Goal: Find specific page/section: Find specific page/section

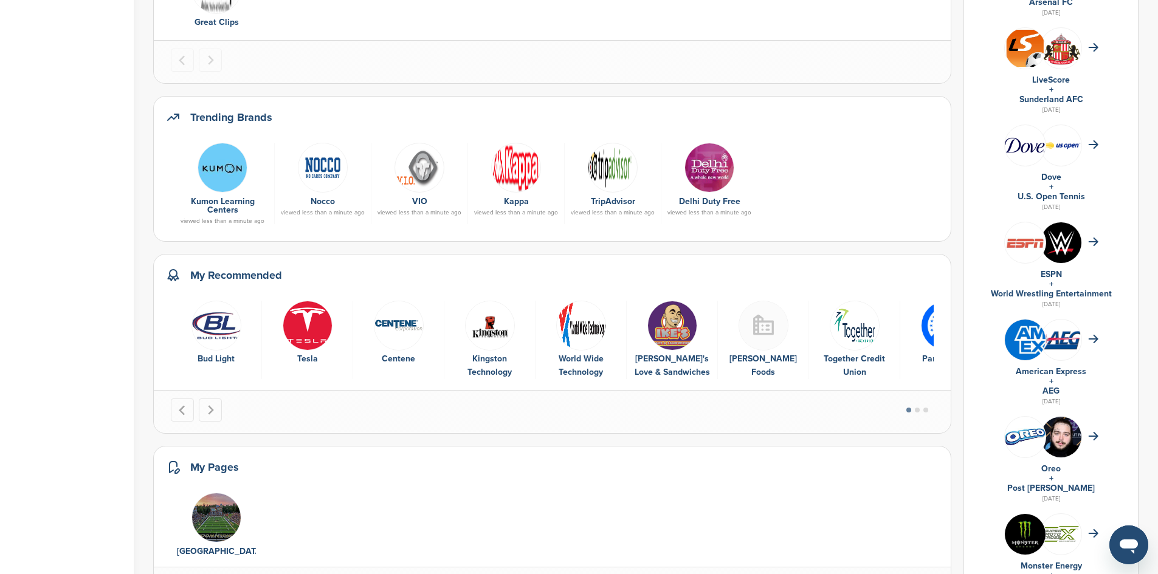
scroll to position [425, 0]
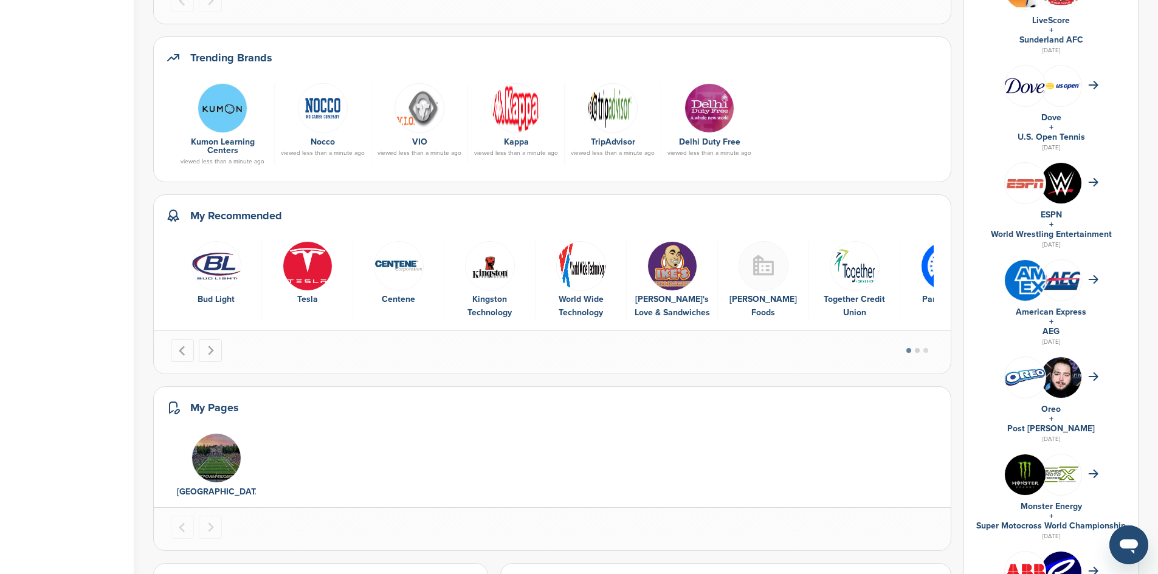
click at [919, 349] on button "Go to page 2" at bounding box center [917, 350] width 5 height 5
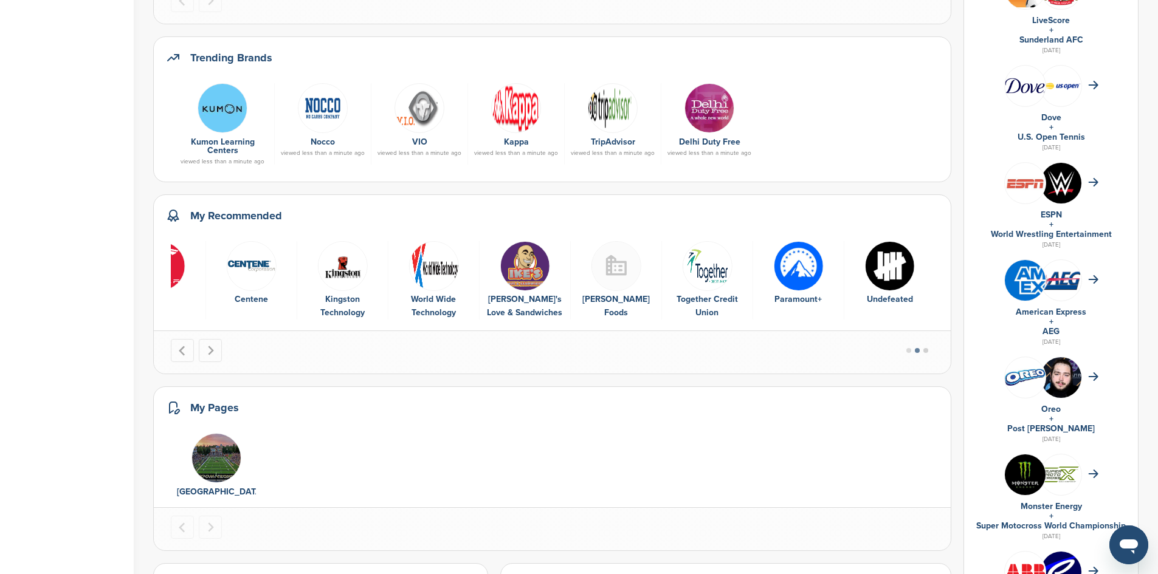
click at [928, 350] on button "Go to page 3" at bounding box center [925, 350] width 5 height 5
click at [895, 267] on img "10 of 10" at bounding box center [890, 266] width 50 height 50
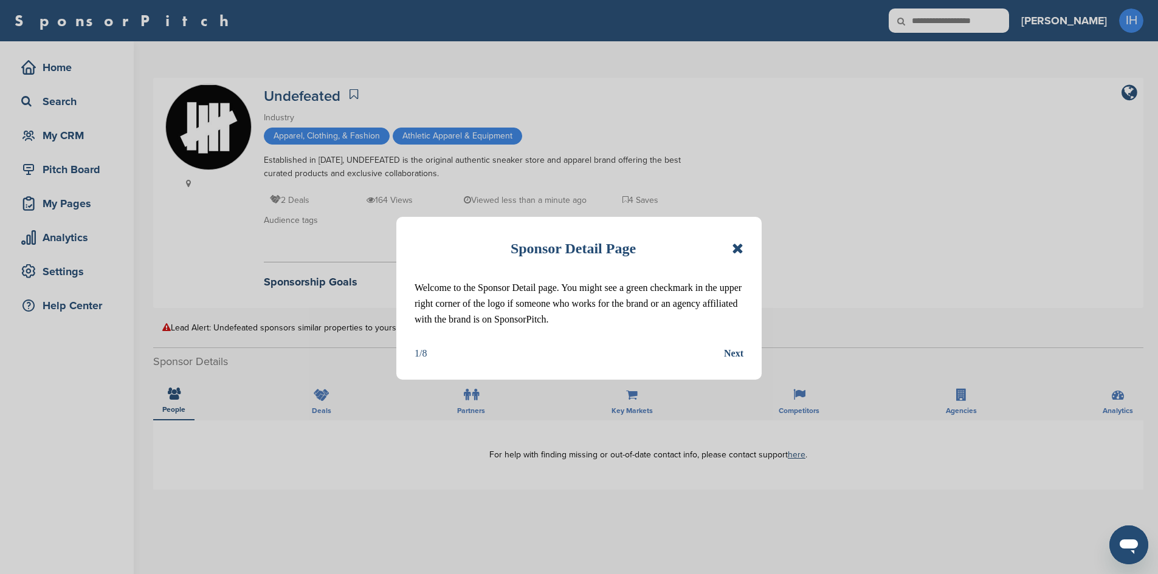
click at [738, 246] on icon at bounding box center [738, 248] width 12 height 15
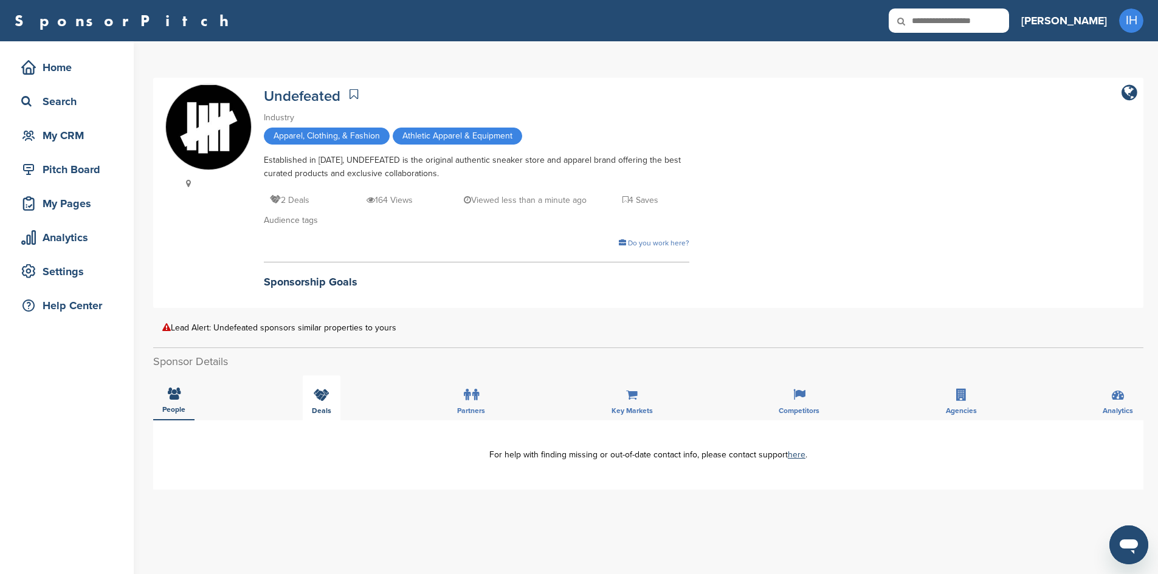
click at [317, 395] on icon at bounding box center [322, 395] width 16 height 12
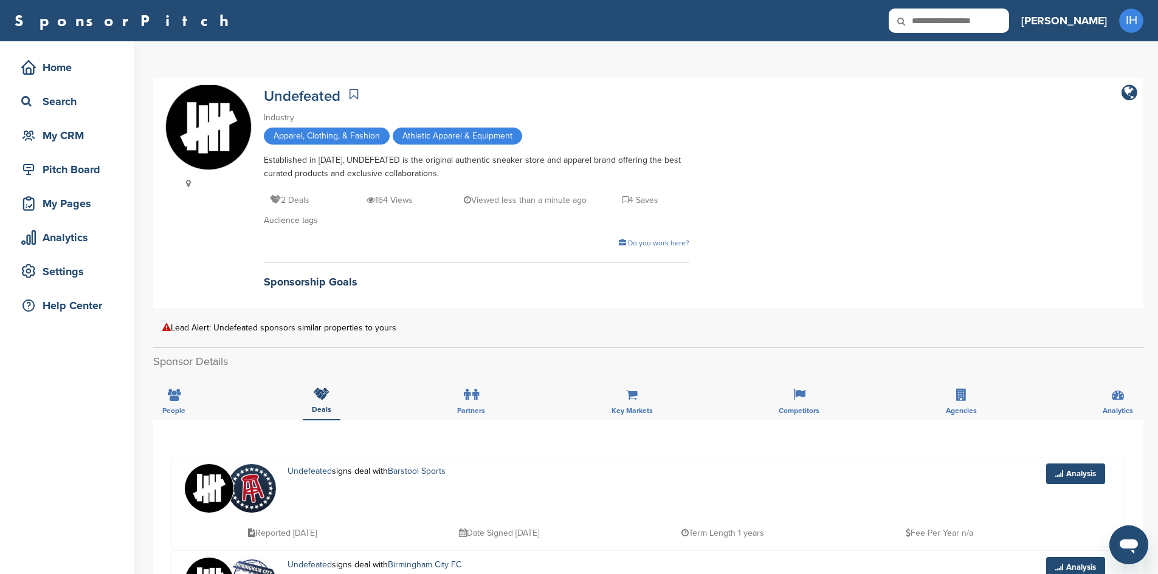
click at [1004, 19] on input "text" at bounding box center [948, 21] width 120 height 24
type input "*******"
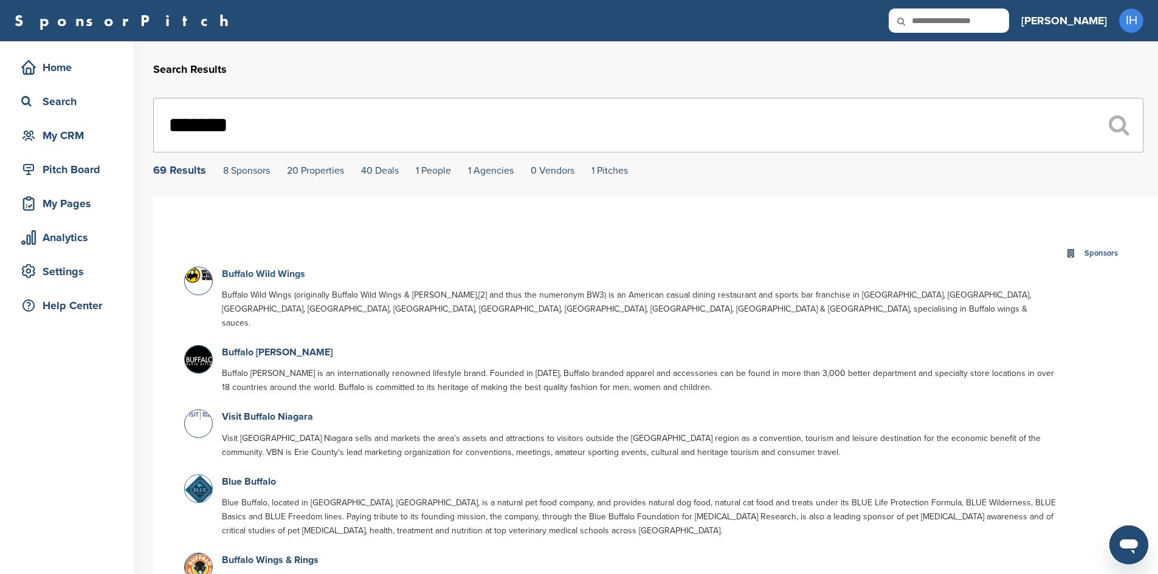
click at [296, 272] on link "Buffalo Wild Wings" at bounding box center [263, 274] width 83 height 12
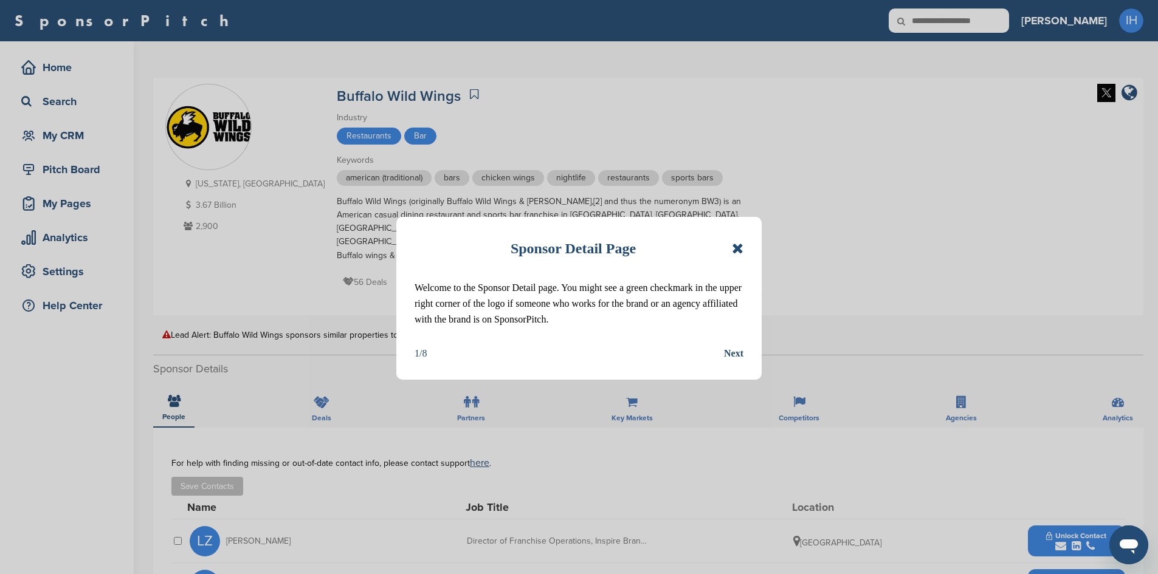
click at [732, 246] on icon at bounding box center [738, 248] width 12 height 15
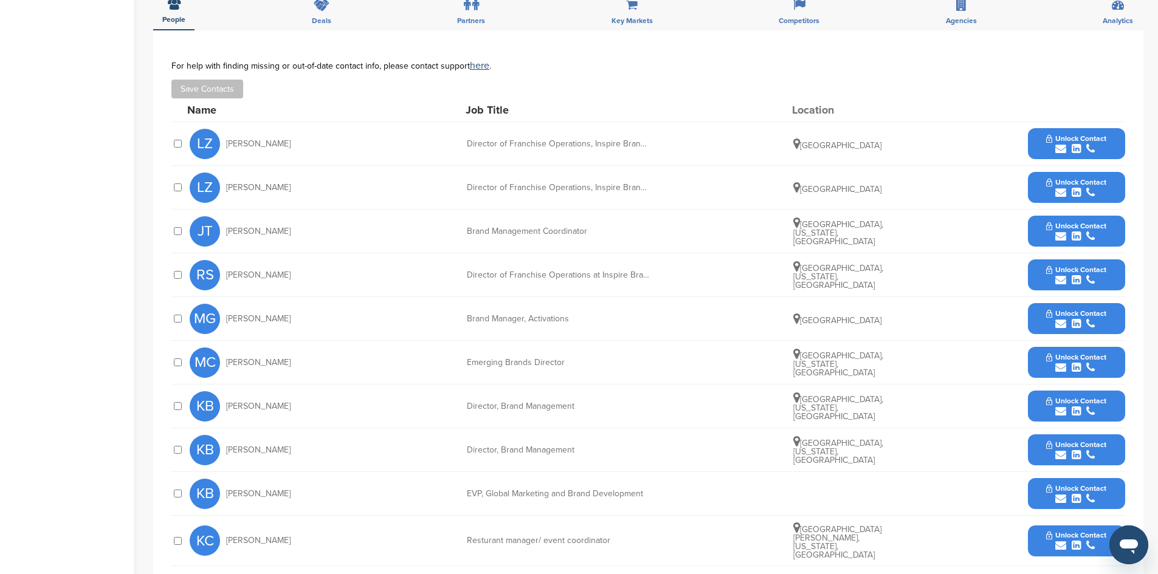
scroll to position [425, 0]
